Goal: Transaction & Acquisition: Purchase product/service

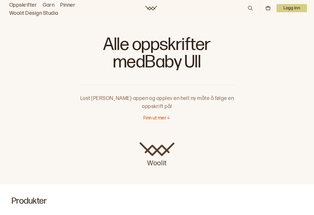
click at [152, 121] on p "Finn ut mer" at bounding box center [154, 118] width 23 height 6
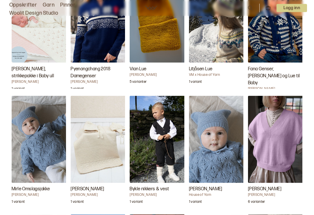
scroll to position [1349, 0]
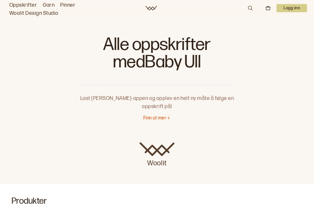
click at [152, 117] on p "Finn ut mer" at bounding box center [154, 118] width 23 height 6
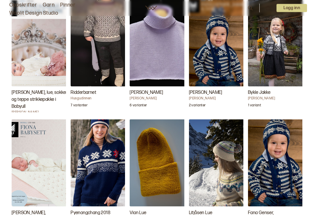
scroll to position [1211, 0]
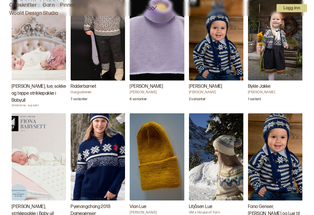
click at [199, 89] on h3 "[PERSON_NAME]" at bounding box center [218, 86] width 58 height 7
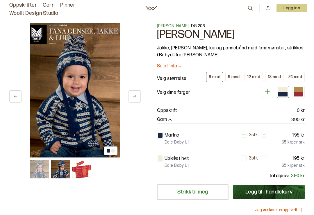
click at [295, 74] on div "24 mnd" at bounding box center [295, 76] width 14 height 5
click at [282, 91] on div at bounding box center [282, 93] width 9 height 5
click at [15, 97] on icon at bounding box center [15, 96] width 3 height 3
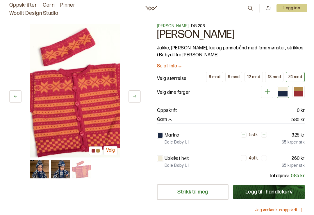
click at [132, 96] on icon at bounding box center [134, 96] width 4 height 4
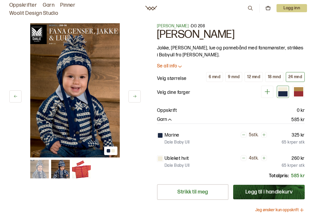
click at [135, 100] on button at bounding box center [134, 96] width 12 height 12
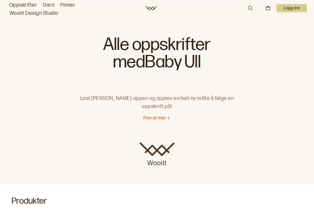
click at [153, 120] on p "Finn ut mer" at bounding box center [154, 118] width 23 height 6
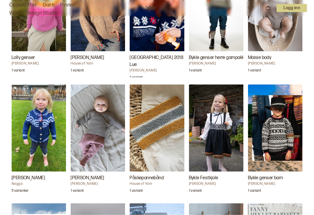
scroll to position [1600, 0]
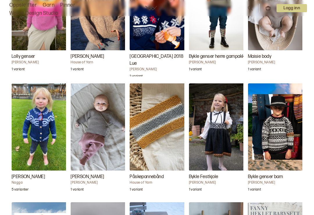
click at [269, 153] on img "Bykle genser barn" at bounding box center [277, 126] width 58 height 87
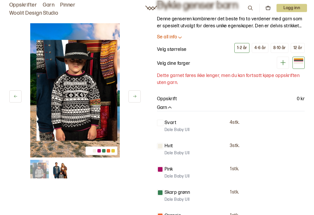
scroll to position [28, 0]
click at [261, 51] on button "4-6 år" at bounding box center [260, 49] width 17 height 10
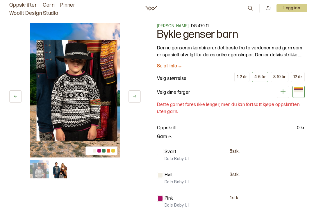
click at [19, 5] on link "Oppskrifter" at bounding box center [23, 5] width 28 height 8
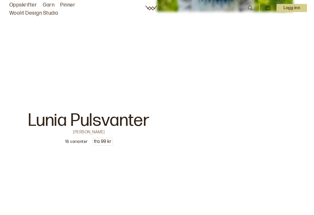
scroll to position [1722, 0]
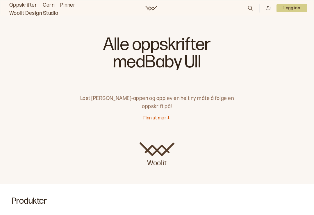
click at [151, 120] on p "Finn ut mer" at bounding box center [154, 118] width 23 height 6
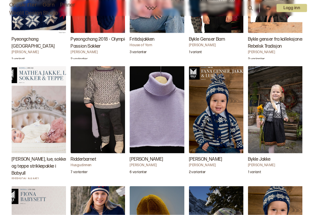
scroll to position [1138, 0]
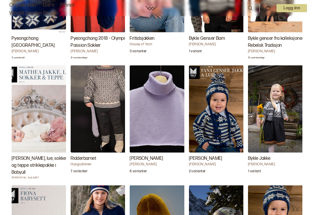
click at [84, 160] on h3 "Ridderbarnet" at bounding box center [100, 158] width 58 height 7
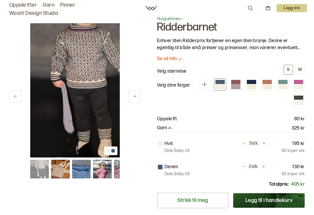
scroll to position [8, 0]
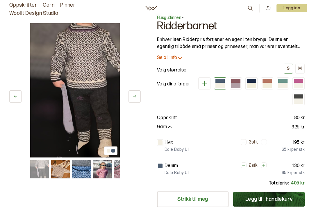
click at [297, 68] on button "M" at bounding box center [299, 69] width 9 height 10
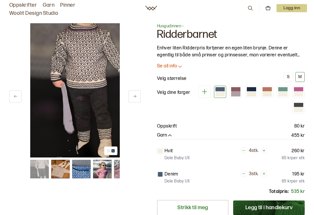
click at [165, 69] on p "Se all info" at bounding box center [167, 66] width 20 height 6
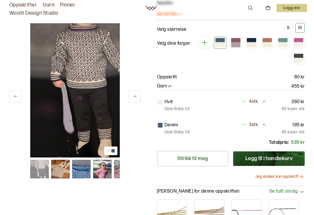
scroll to position [157, 0]
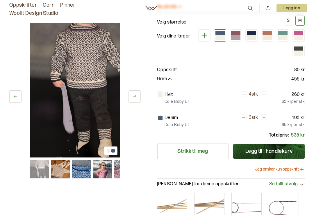
click at [83, 172] on img at bounding box center [81, 169] width 19 height 19
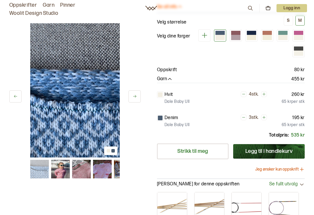
click at [80, 168] on img at bounding box center [81, 169] width 19 height 19
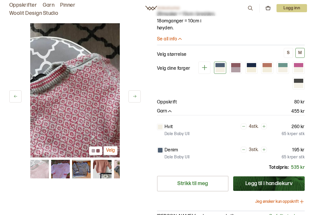
scroll to position [124, 0]
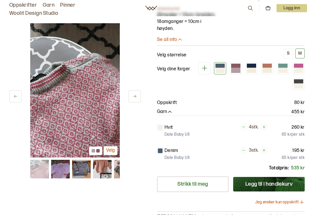
click at [281, 70] on div at bounding box center [282, 70] width 9 height 5
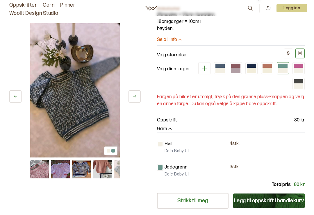
click at [283, 67] on div at bounding box center [282, 66] width 9 height 4
click at [253, 68] on div at bounding box center [251, 70] width 9 height 5
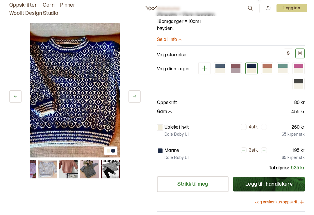
click at [234, 69] on div at bounding box center [235, 70] width 9 height 5
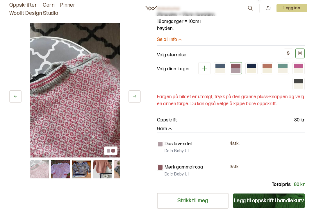
click at [219, 68] on div at bounding box center [219, 70] width 9 height 5
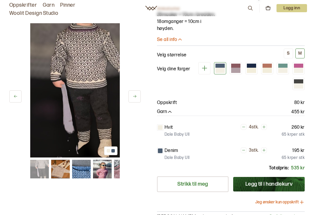
click at [205, 67] on icon at bounding box center [204, 67] width 7 height 7
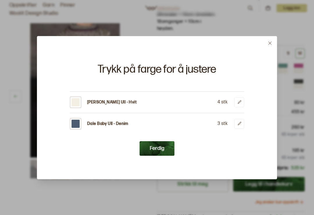
click at [153, 150] on button "Ferdig" at bounding box center [156, 148] width 35 height 15
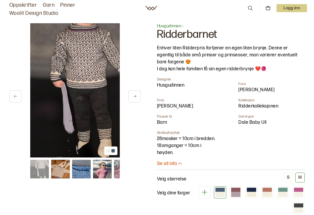
click at [37, 167] on img at bounding box center [39, 169] width 19 height 19
click at [101, 170] on img at bounding box center [102, 169] width 19 height 19
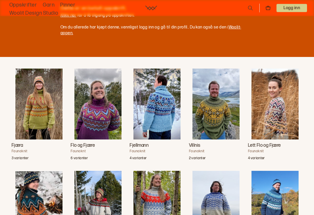
scroll to position [446, 0]
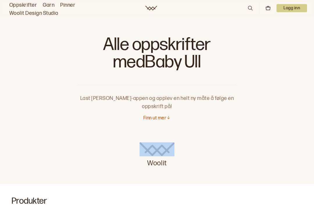
click at [19, 5] on link "Oppskrifter" at bounding box center [23, 5] width 28 height 8
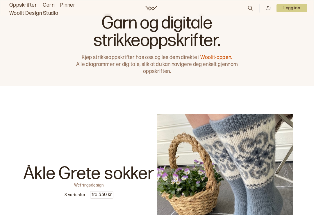
click at [248, 6] on icon at bounding box center [250, 8] width 6 height 6
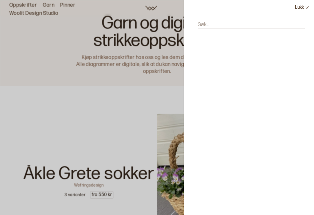
click at [219, 26] on input "Søk..." at bounding box center [251, 24] width 107 height 7
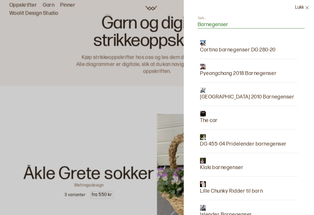
type input "Barnegenser"
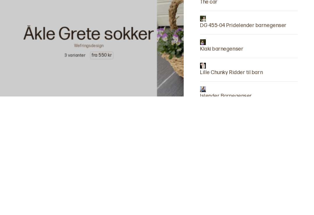
scroll to position [21, 0]
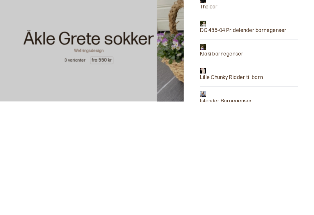
click at [220, 187] on p "Lille Chunky Ridder til barn" at bounding box center [231, 191] width 63 height 8
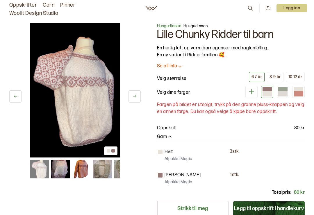
scroll to position [6, 0]
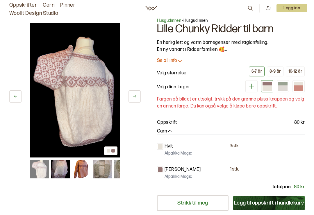
click at [273, 72] on div "8-9 år" at bounding box center [274, 71] width 11 height 5
click at [163, 75] on p "Velg størrelse" at bounding box center [172, 73] width 30 height 7
click at [255, 74] on button "6-7 år" at bounding box center [257, 72] width 16 height 10
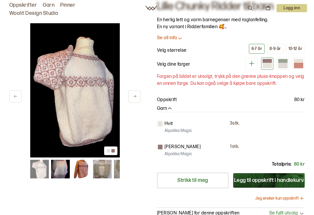
scroll to position [29, 0]
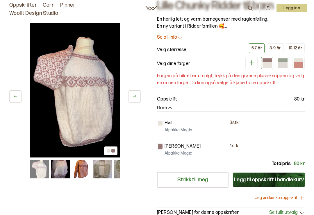
click at [166, 109] on button "Garn" at bounding box center [165, 108] width 16 height 6
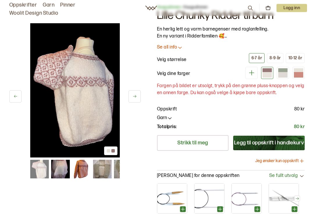
scroll to position [0, 0]
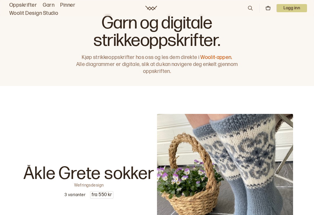
click at [17, 4] on link "Oppskrifter" at bounding box center [23, 5] width 28 height 8
click at [250, 8] on icon at bounding box center [250, 8] width 6 height 6
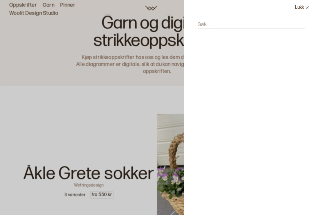
click at [209, 22] on label "Søk..." at bounding box center [204, 24] width 12 height 7
click at [209, 22] on input "Søk..." at bounding box center [251, 24] width 107 height 7
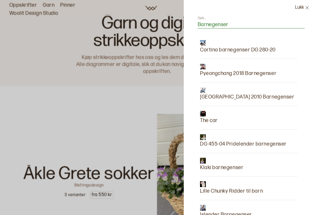
type input "Barnegenser"
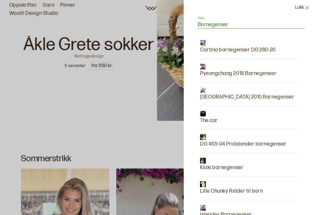
scroll to position [129, 0]
click at [303, 11] on button "Lukk" at bounding box center [302, 7] width 24 height 15
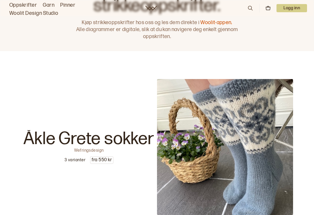
scroll to position [0, 0]
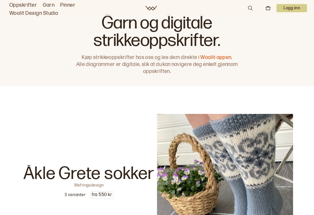
click at [19, 3] on link "Oppskrifter" at bounding box center [23, 5] width 28 height 8
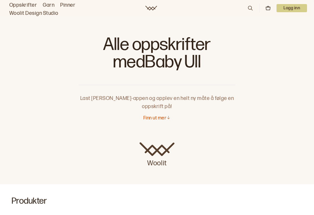
click at [148, 118] on p "Finn ut mer" at bounding box center [154, 118] width 23 height 6
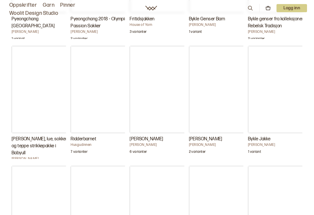
scroll to position [1157, 0]
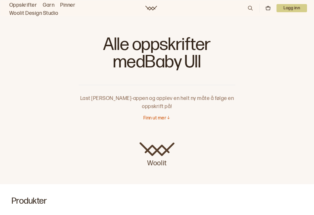
click at [154, 155] on img at bounding box center [156, 149] width 35 height 14
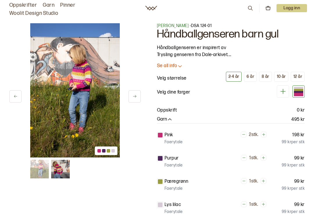
scroll to position [8, 0]
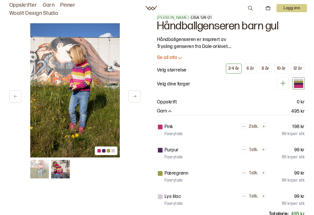
click at [250, 71] on button "6 år" at bounding box center [250, 69] width 13 height 10
click at [231, 69] on div "2-4 år" at bounding box center [233, 68] width 11 height 5
click at [248, 71] on button "6 år" at bounding box center [250, 69] width 13 height 10
click at [262, 71] on button "8 år" at bounding box center [265, 69] width 13 height 10
click at [252, 69] on div "6 år" at bounding box center [250, 68] width 8 height 5
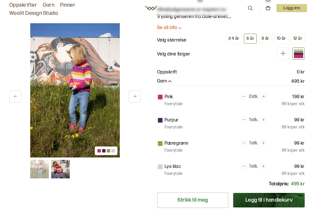
scroll to position [38, 0]
click at [233, 37] on div "2-4 år" at bounding box center [233, 38] width 11 height 5
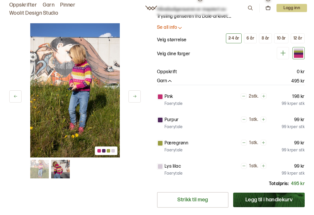
click at [250, 40] on div "6 år" at bounding box center [250, 38] width 8 height 5
click at [262, 39] on div "8 år" at bounding box center [265, 38] width 8 height 5
